Goal: Information Seeking & Learning: Find specific fact

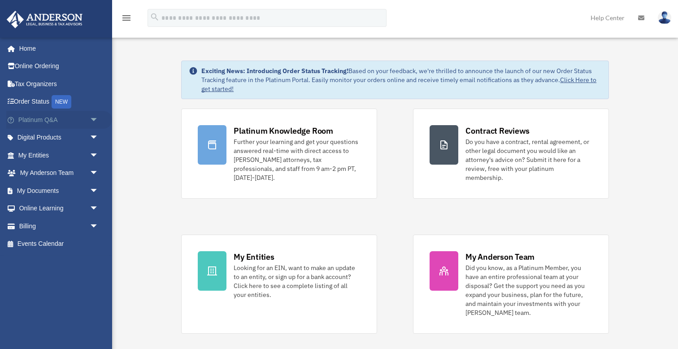
click at [95, 117] on span "arrow_drop_down" at bounding box center [99, 120] width 18 height 18
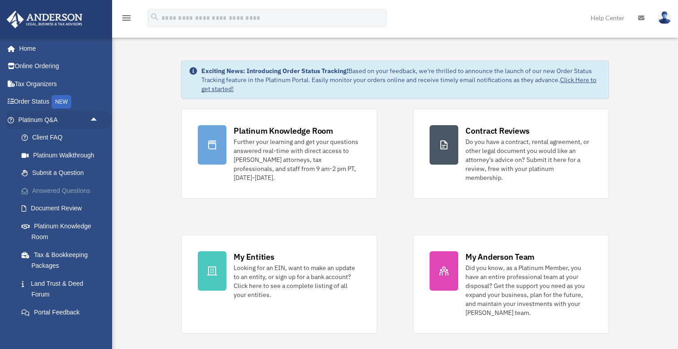
click at [67, 186] on link "Answered Questions" at bounding box center [62, 190] width 99 height 18
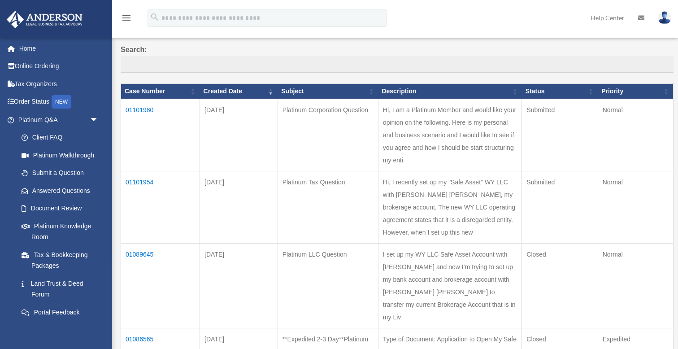
scroll to position [68, 0]
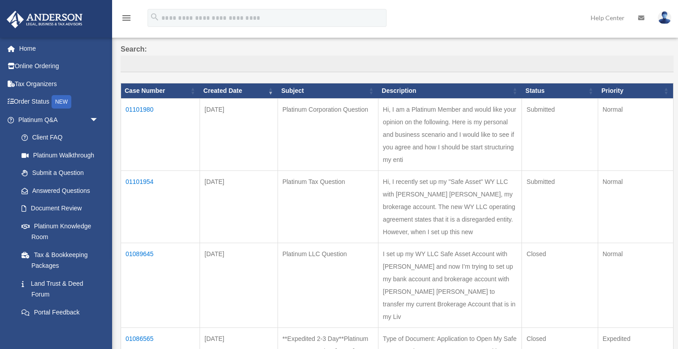
click at [147, 113] on td "01101980" at bounding box center [160, 135] width 79 height 72
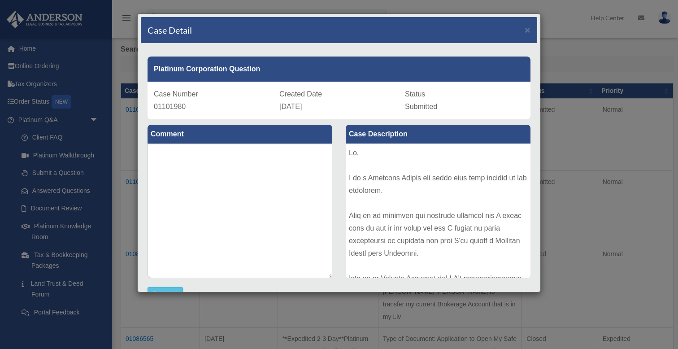
scroll to position [0, 0]
click at [528, 27] on span "×" at bounding box center [527, 30] width 6 height 10
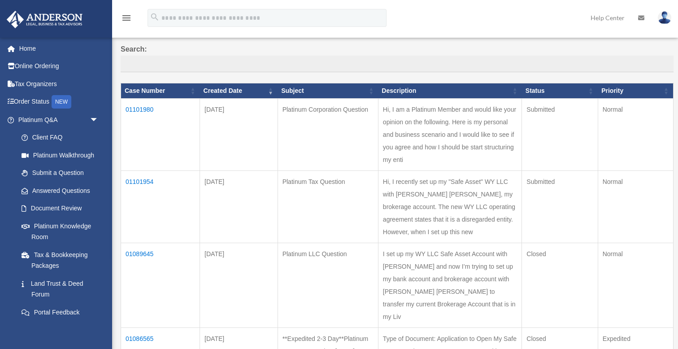
click at [136, 171] on td "01101954" at bounding box center [160, 207] width 79 height 72
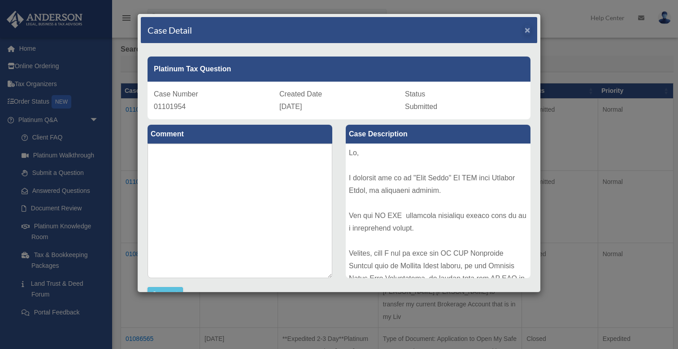
click at [529, 30] on span "×" at bounding box center [527, 30] width 6 height 10
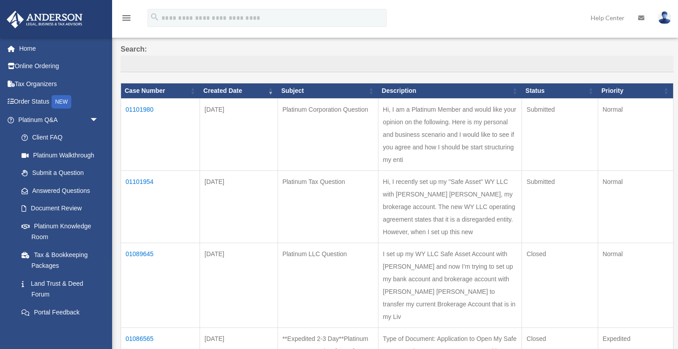
click at [396, 136] on td "Hi, I am a Platinum Member and would like your opinion on the following. Here i…" at bounding box center [449, 135] width 143 height 72
click at [396, 134] on td "Hi, I am a Platinum Member and would like your opinion on the following. Here i…" at bounding box center [449, 135] width 143 height 72
click at [141, 115] on td "01101980" at bounding box center [160, 135] width 79 height 72
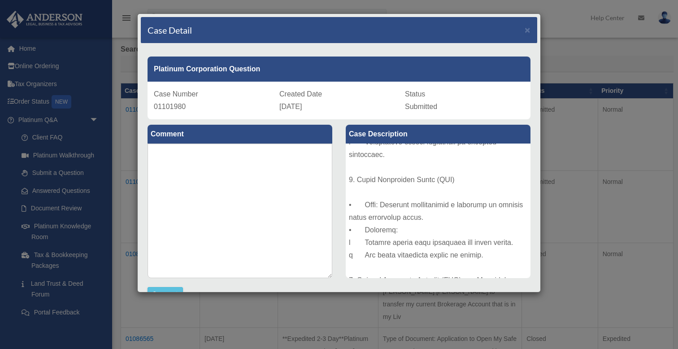
scroll to position [821, 0]
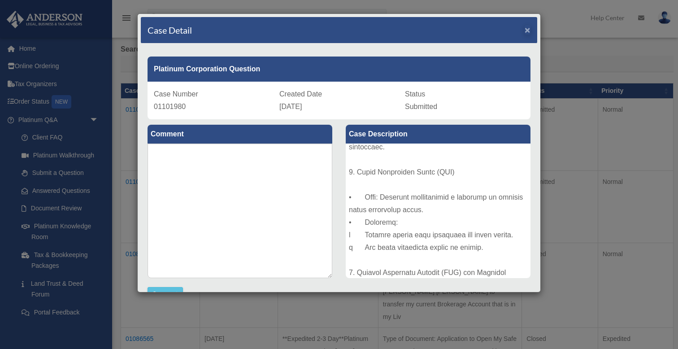
click at [526, 31] on span "×" at bounding box center [527, 30] width 6 height 10
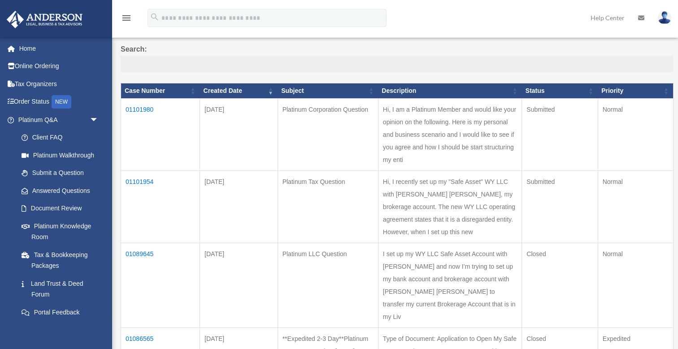
click at [341, 57] on input "Search:" at bounding box center [397, 64] width 553 height 17
click at [343, 50] on label "Search:" at bounding box center [397, 58] width 553 height 30
click at [343, 56] on input "Search:" at bounding box center [397, 64] width 553 height 17
